Goal: Task Accomplishment & Management: Manage account settings

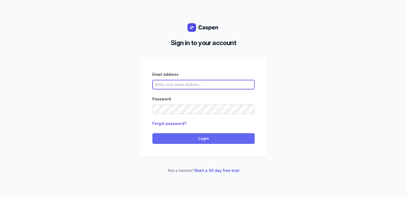
type input "[PERSON_NAME][EMAIL_ADDRESS][DOMAIN_NAME][PERSON_NAME]"
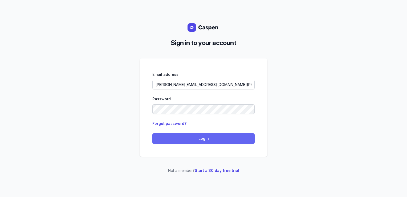
click at [187, 138] on span "Login" at bounding box center [204, 138] width 96 height 6
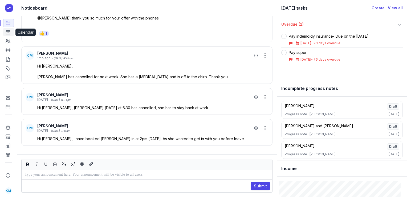
click at [5, 31] on link "Calendar" at bounding box center [8, 32] width 11 height 9
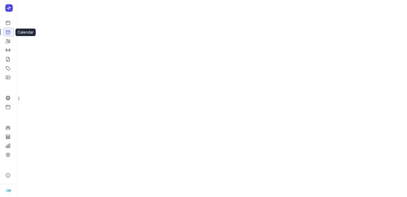
select select "week"
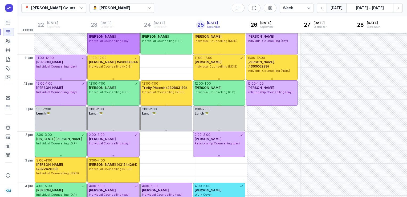
scroll to position [18, 0]
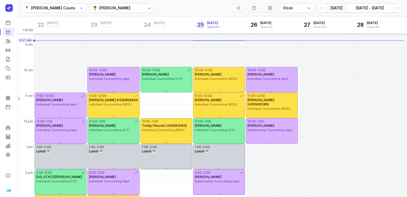
click at [118, 9] on div "Courtney McAliece" at bounding box center [114, 8] width 31 height 6
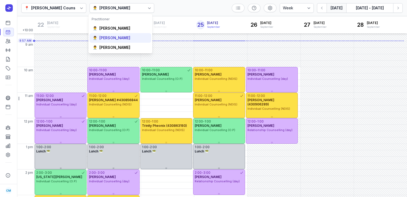
click at [118, 35] on div "Tanya Fisher" at bounding box center [114, 37] width 31 height 5
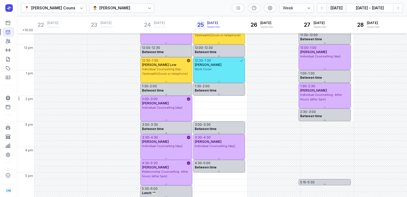
scroll to position [91, 0]
click at [107, 11] on div "Tanya Fisher" at bounding box center [114, 8] width 31 height 6
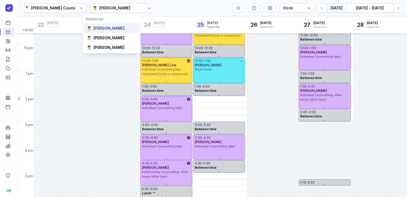
click at [104, 31] on div "👨‍⚕️ Courtney McAliece" at bounding box center [112, 28] width 56 height 10
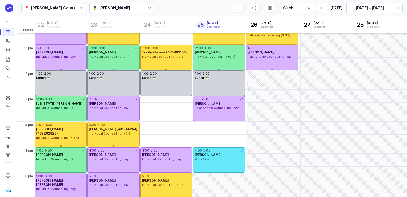
click at [142, 9] on div "👨‍⚕️ Courtney McAliece" at bounding box center [122, 8] width 65 height 10
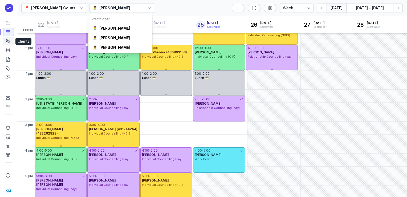
click at [7, 43] on icon at bounding box center [7, 40] width 5 height 5
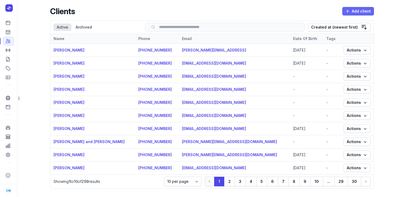
click at [355, 10] on span "Add client" at bounding box center [358, 11] width 25 height 6
select select
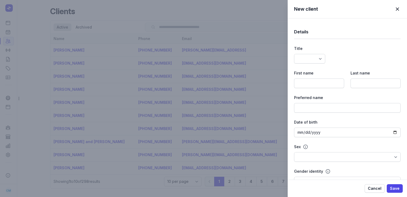
select select
click at [320, 77] on div "First name" at bounding box center [319, 79] width 50 height 18
click at [308, 82] on input at bounding box center [319, 83] width 50 height 10
paste input "Rosie"
type input "Rosie"
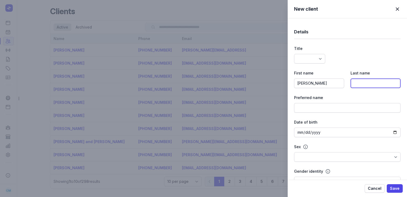
click at [374, 86] on input at bounding box center [376, 83] width 50 height 10
paste input "Moller"
type input "Moller"
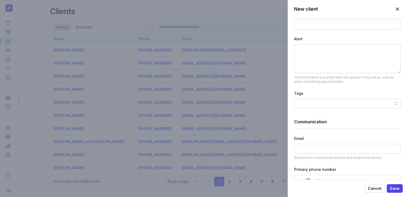
scroll to position [250, 0]
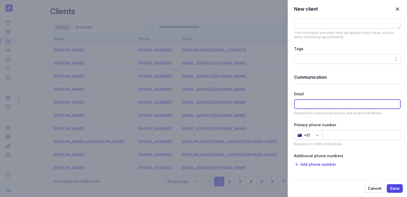
click at [316, 106] on input at bounding box center [347, 104] width 107 height 10
paste input "rosiemoller@gmail.com"
type input "rosiemoller@gmail.com"
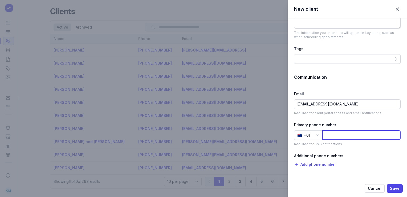
click at [334, 136] on input at bounding box center [362, 135] width 78 height 10
paste input "414154507"
type input "414154507"
click at [389, 189] on button "Save" at bounding box center [395, 188] width 16 height 9
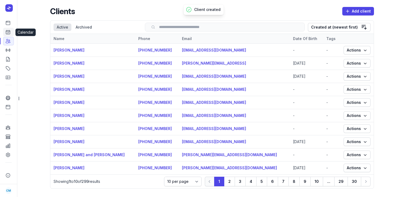
click at [8, 30] on icon at bounding box center [7, 31] width 5 height 5
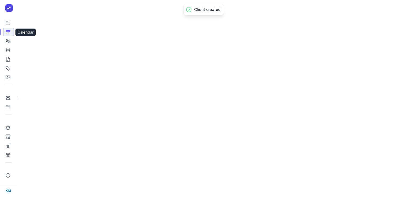
select select "week"
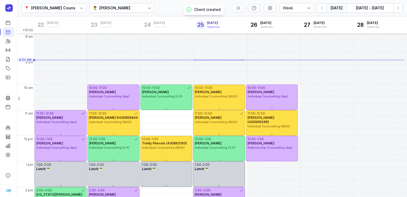
click at [106, 7] on div "Courtney McAliece" at bounding box center [114, 8] width 31 height 6
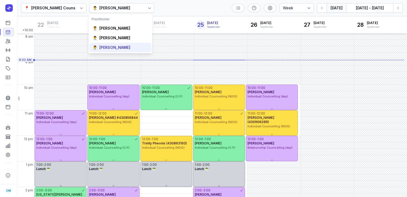
click at [107, 45] on div "Charlee Manaley" at bounding box center [114, 47] width 31 height 5
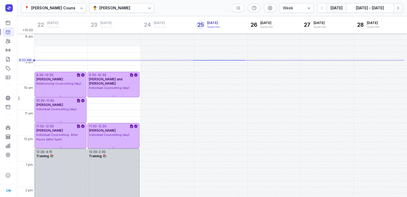
click at [397, 10] on icon "button" at bounding box center [398, 7] width 5 height 5
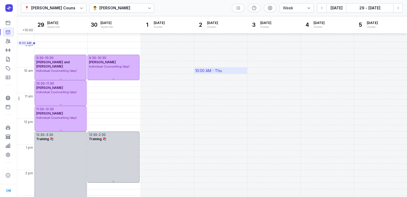
scroll to position [12, 0]
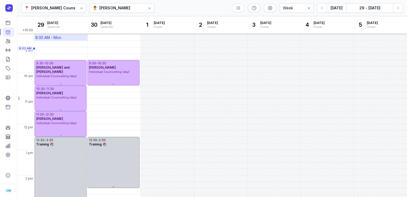
click at [61, 38] on div "8:30 AM - Mon" at bounding box center [48, 37] width 26 height 5
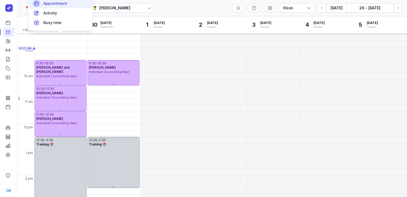
click at [62, 5] on span "Appointment" at bounding box center [55, 3] width 24 height 5
select select
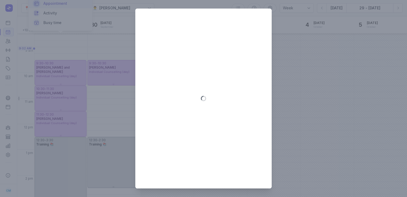
type input "2025-09-29"
select select "8:30"
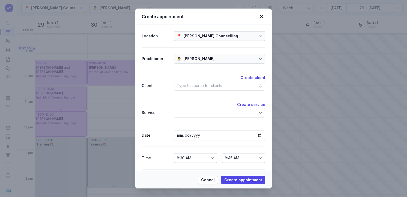
click at [185, 82] on div "Type to search for clients" at bounding box center [220, 86] width 92 height 10
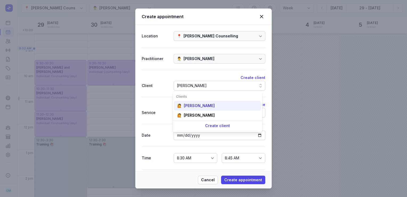
type input "rosie"
click at [198, 107] on div "Rosie Moller" at bounding box center [199, 105] width 31 height 5
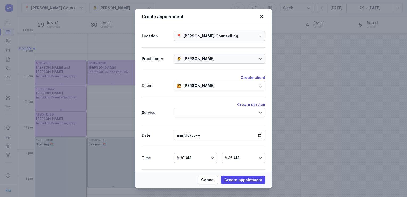
click at [198, 111] on div at bounding box center [220, 113] width 92 height 10
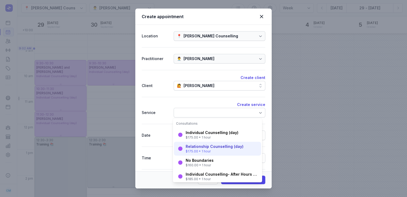
click at [193, 147] on div "Relationship Counselling (day)" at bounding box center [215, 146] width 58 height 5
select select "9:30"
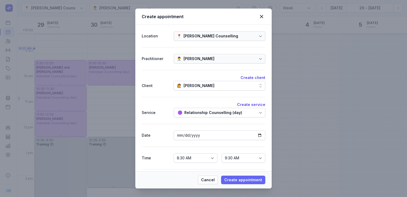
click at [244, 180] on span "Create appointment" at bounding box center [243, 179] width 38 height 6
select select
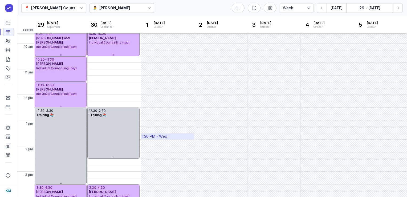
scroll to position [3, 0]
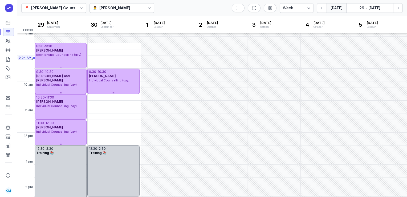
click at [333, 5] on button "Today" at bounding box center [337, 8] width 20 height 10
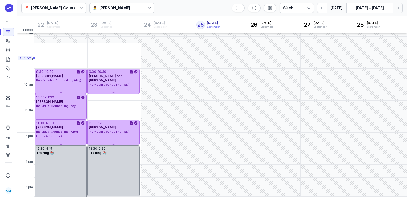
click at [398, 11] on button "Next week" at bounding box center [398, 8] width 10 height 10
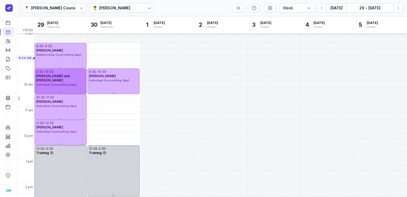
click at [66, 79] on div "Nicole and Braydon Montgomery" at bounding box center [60, 78] width 49 height 9
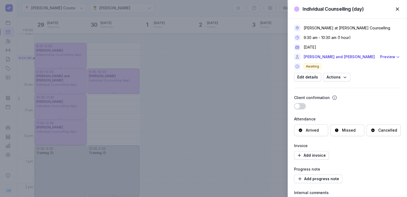
scroll to position [65, 0]
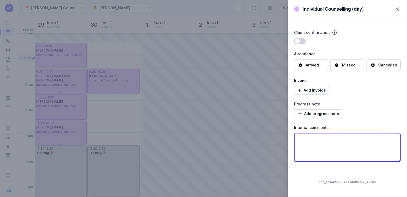
drag, startPoint x: 315, startPoint y: 140, endPoint x: 277, endPoint y: 138, distance: 37.4
click at [277, 138] on div "Individual Counselling (day) Close panel Charlee Manaley at Courtney Mac Counse…" at bounding box center [203, 98] width 407 height 197
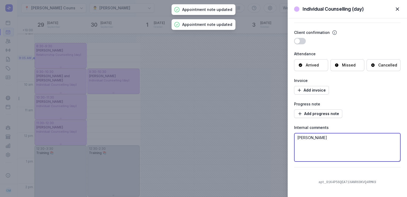
type textarea "Nicole"
click at [398, 12] on span "button" at bounding box center [398, 9] width 12 height 12
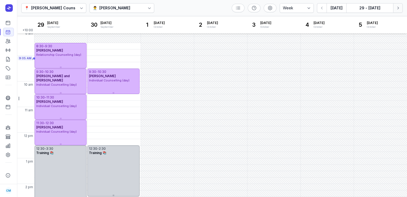
click at [401, 7] on icon "button" at bounding box center [398, 7] width 5 height 5
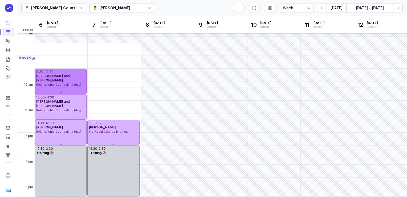
click at [68, 84] on span "Relationship Counselling (day)" at bounding box center [58, 85] width 45 height 4
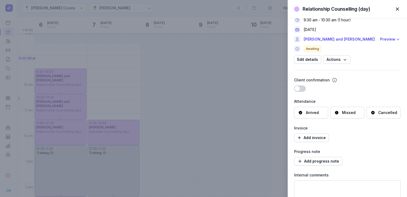
scroll to position [17, 0]
click at [401, 9] on span "button" at bounding box center [398, 9] width 12 height 12
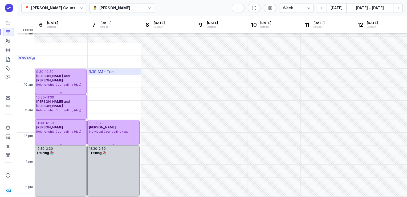
click at [118, 72] on div "9:30 AM - Tue" at bounding box center [114, 72] width 53 height 6
click at [166, 3] on div "📍 Courtney Mac Counselling 👨‍⚕️ Charlee Manaley Day 3 days Work week Week Today…" at bounding box center [212, 8] width 390 height 16
click at [102, 71] on div "9:30 AM - Tue" at bounding box center [101, 71] width 25 height 5
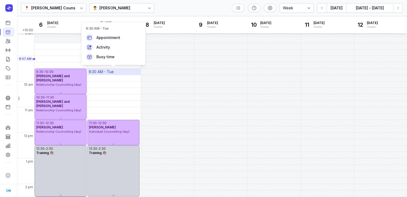
click at [113, 70] on div "9:30 AM - Tue" at bounding box center [101, 71] width 25 height 5
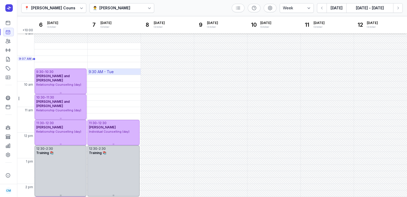
click at [113, 71] on div "9:30 AM - Tue" at bounding box center [101, 71] width 25 height 5
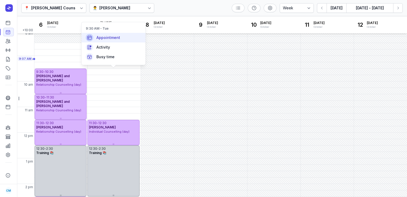
click at [114, 36] on span "Appointment" at bounding box center [108, 37] width 24 height 5
select select
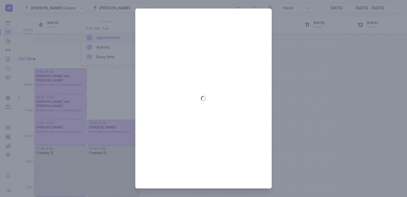
type input "2025-10-07"
select select "9:30"
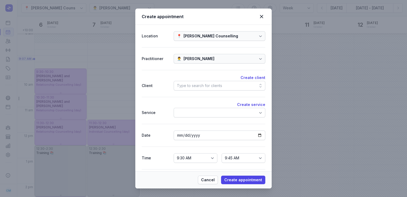
click at [196, 84] on div "Type to search for clients" at bounding box center [199, 85] width 45 height 6
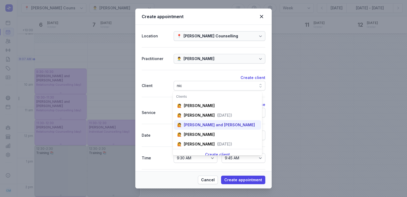
type input "nic"
click at [199, 121] on div "🙋 Nicole and Braydon Montgomery" at bounding box center [217, 125] width 87 height 10
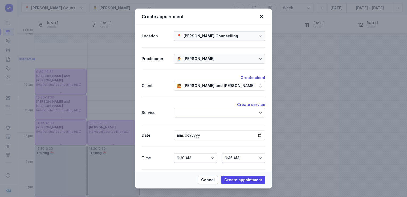
click at [198, 117] on div at bounding box center [220, 113] width 92 height 10
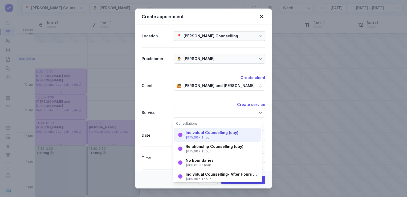
click at [197, 136] on div "$175.00 • 1 hour" at bounding box center [212, 137] width 53 height 4
select select "10:30"
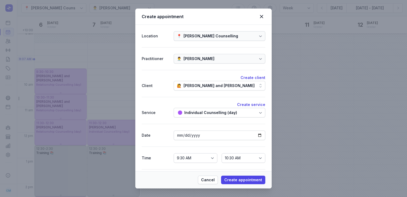
scroll to position [18, 0]
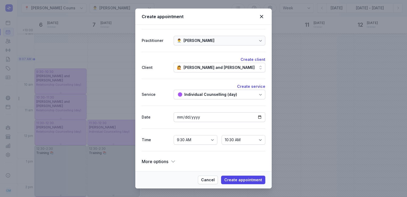
click at [166, 158] on span "More options" at bounding box center [155, 161] width 27 height 7
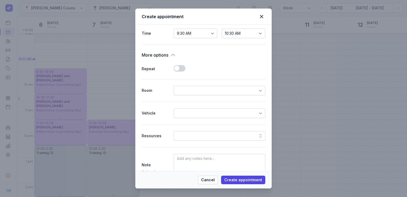
scroll to position [125, 0]
click at [193, 156] on textarea at bounding box center [220, 167] width 92 height 29
type textarea "Braydon"
click at [234, 178] on span "Create appointment" at bounding box center [243, 179] width 38 height 6
select select
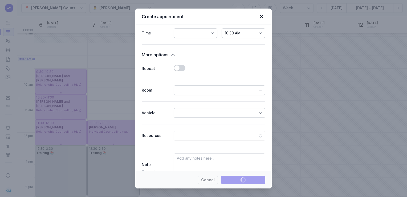
select select
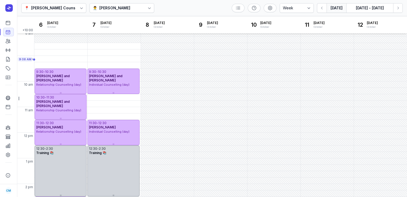
click at [337, 9] on button "Today" at bounding box center [337, 8] width 20 height 10
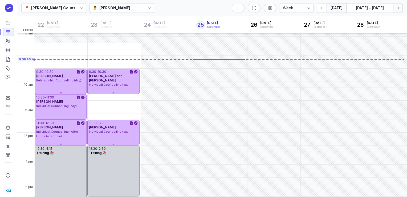
click at [400, 9] on icon "button" at bounding box center [398, 7] width 5 height 5
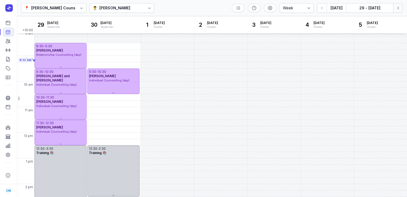
click at [395, 9] on button "Next week" at bounding box center [398, 8] width 10 height 10
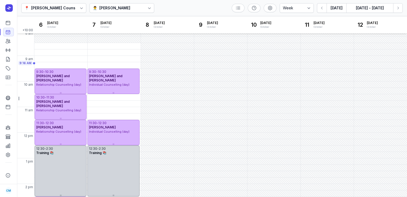
click at [114, 7] on div "Charlee Manaley" at bounding box center [114, 8] width 31 height 6
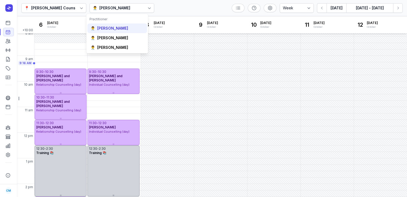
click at [114, 26] on div "Courtney McAliece" at bounding box center [112, 28] width 31 height 5
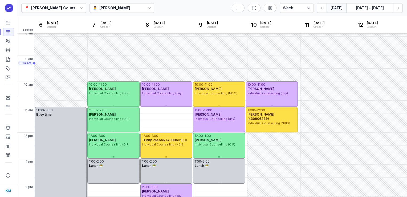
click at [333, 8] on button "Today" at bounding box center [337, 8] width 20 height 10
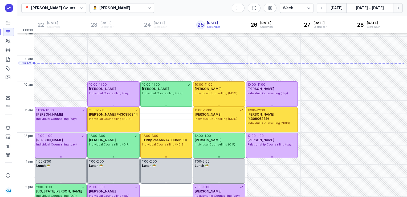
click at [400, 8] on icon "button" at bounding box center [398, 7] width 5 height 5
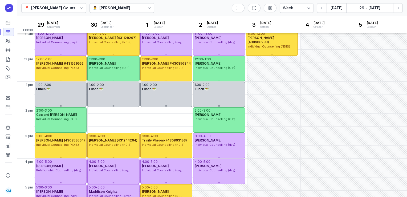
scroll to position [80, 0]
click at [122, 111] on div "2:00 PM - Tue" at bounding box center [114, 110] width 53 height 6
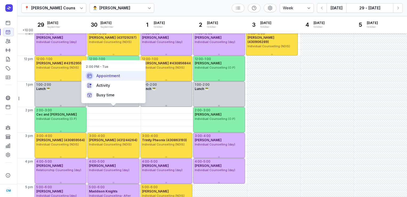
click at [136, 75] on div "Appointment" at bounding box center [114, 76] width 64 height 10
select select
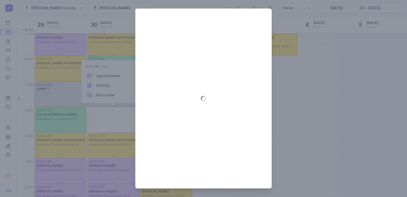
type input "2025-09-30"
select select "14:00"
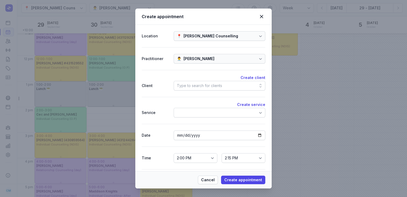
click at [216, 86] on div "Type to search for clients" at bounding box center [199, 85] width 45 height 6
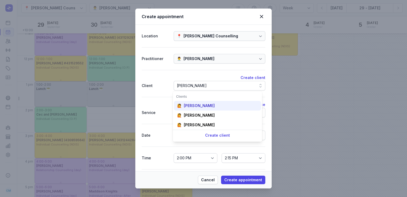
type input "karen"
click at [210, 106] on div "Karen nicholson" at bounding box center [199, 105] width 31 height 5
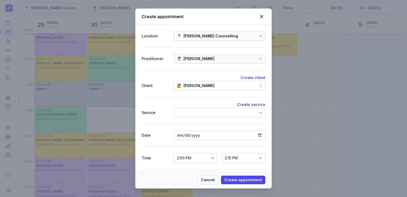
click at [210, 106] on div "Create service" at bounding box center [204, 104] width 124 height 6
click at [209, 108] on div at bounding box center [220, 113] width 92 height 10
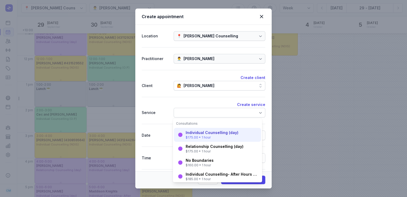
click at [203, 131] on div "Individual Counselling (day)" at bounding box center [212, 132] width 53 height 5
select select "15:00"
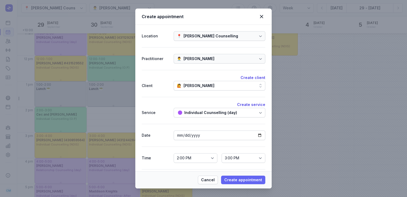
click at [239, 183] on span "Create appointment" at bounding box center [243, 179] width 38 height 6
select select
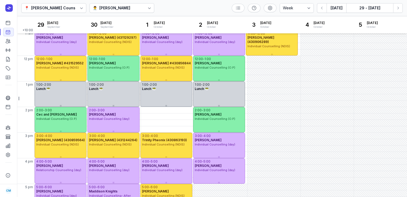
click at [130, 6] on div "Courtney McAliece" at bounding box center [114, 8] width 31 height 6
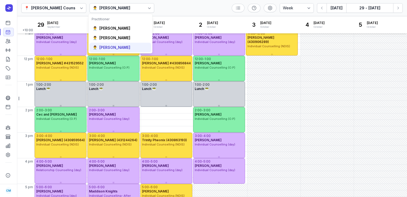
click at [116, 49] on div "Charlee Manaley" at bounding box center [114, 47] width 31 height 5
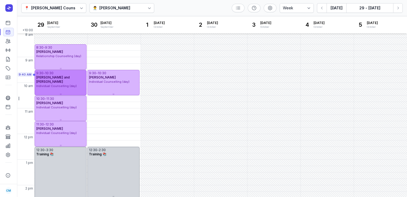
scroll to position [1, 0]
click at [62, 54] on div "Rosie Moller" at bounding box center [60, 52] width 49 height 4
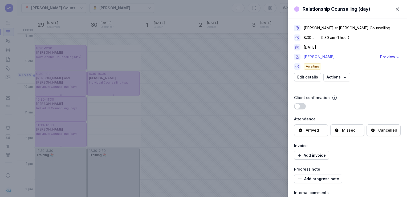
click at [320, 59] on link "Rosie Moller" at bounding box center [340, 57] width 73 height 6
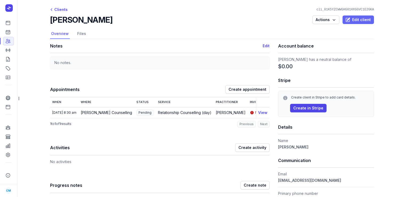
click at [364, 20] on span "Edit client" at bounding box center [358, 20] width 25 height 6
select select
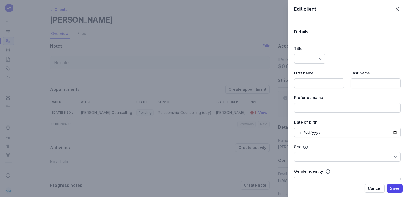
type input "Rosie"
type input "Moller"
type input "rosiemoller@gmail.com"
type input "414154507"
select select
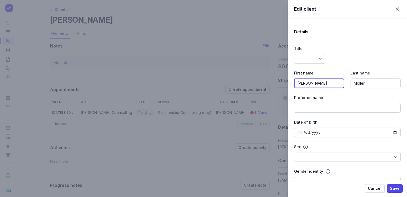
click at [320, 85] on input "Rosie" at bounding box center [319, 83] width 50 height 10
type input "Rosie and Alex"
click at [393, 186] on span "Save" at bounding box center [395, 188] width 10 height 6
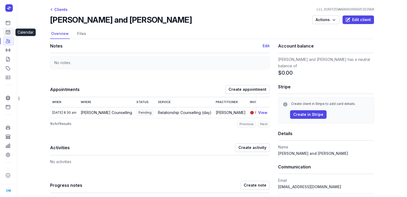
click at [7, 35] on link "Calendar" at bounding box center [8, 32] width 11 height 9
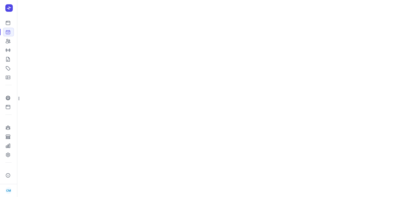
select select "week"
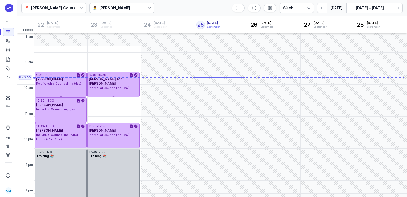
click at [125, 7] on div "Charlee Manaley" at bounding box center [114, 8] width 31 height 6
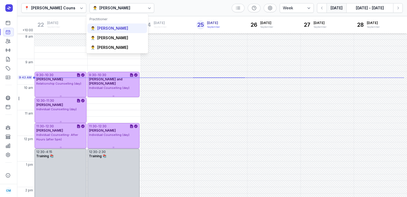
click at [109, 27] on div "Courtney McAliece" at bounding box center [112, 28] width 31 height 5
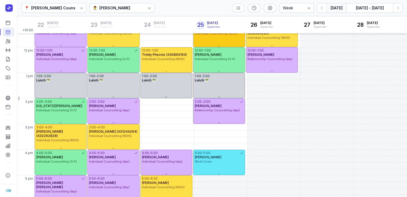
scroll to position [88, 0]
